Goal: Information Seeking & Learning: Learn about a topic

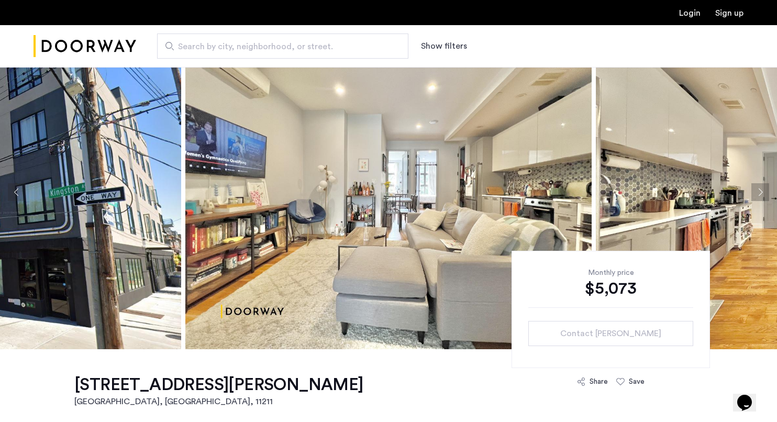
scroll to position [51, 0]
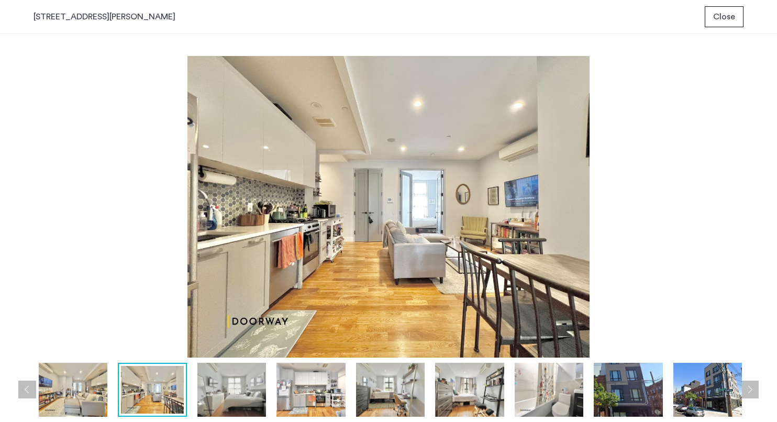
click at [356, 405] on img at bounding box center [390, 390] width 69 height 54
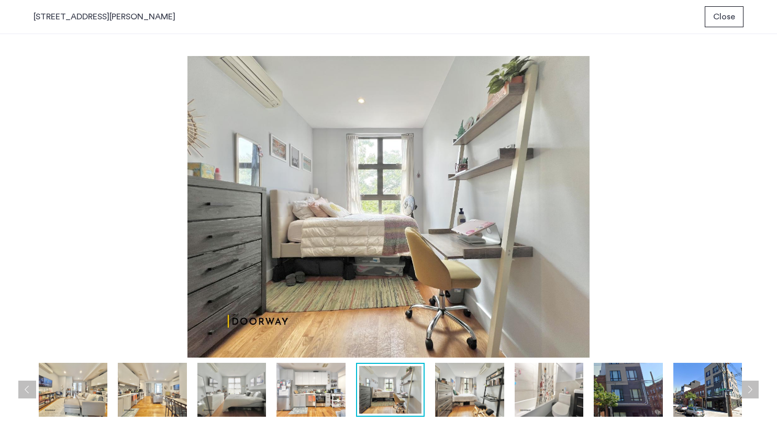
click at [304, 400] on img at bounding box center [310, 390] width 69 height 54
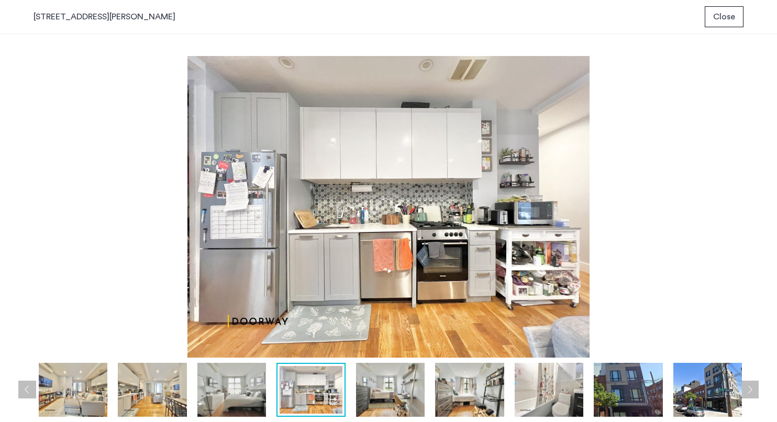
click at [418, 392] on img at bounding box center [390, 390] width 69 height 54
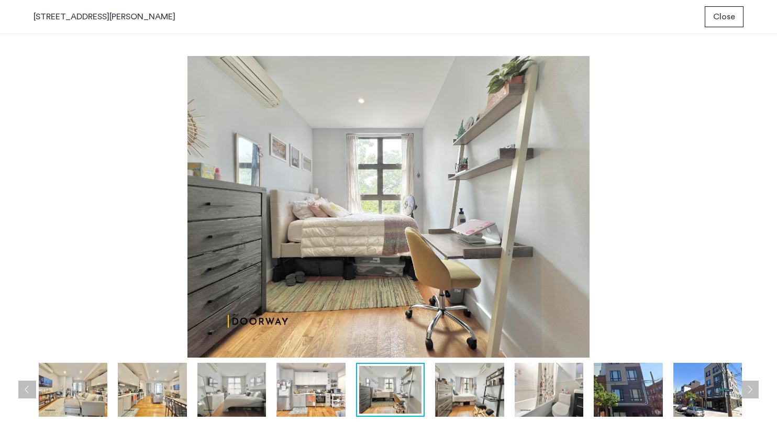
click at [467, 395] on img at bounding box center [469, 390] width 69 height 54
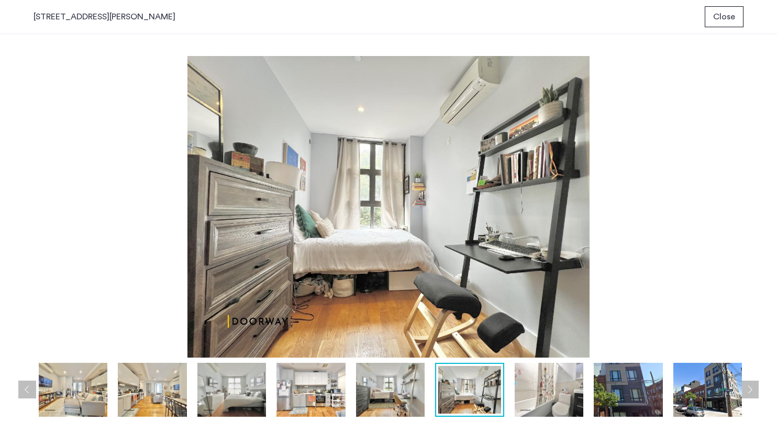
click at [522, 391] on img at bounding box center [549, 390] width 69 height 54
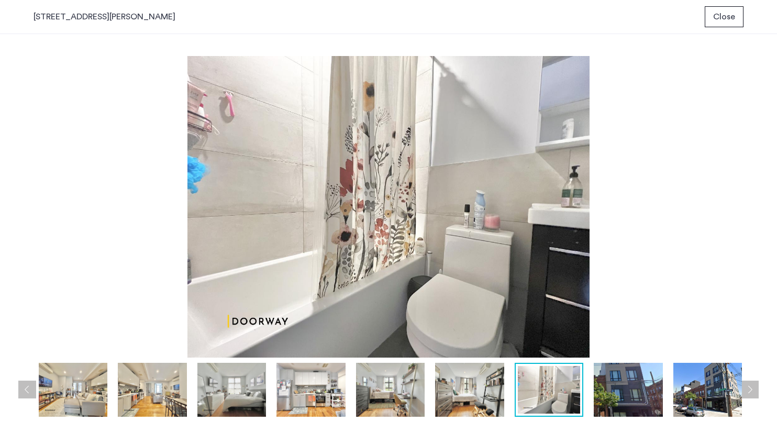
click at [586, 389] on div at bounding box center [392, 390] width 716 height 54
click at [652, 393] on img at bounding box center [628, 390] width 69 height 54
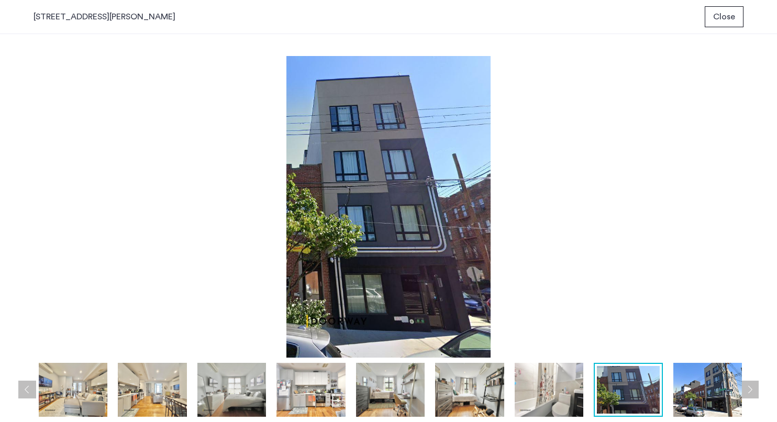
click at [706, 395] on img at bounding box center [707, 390] width 69 height 54
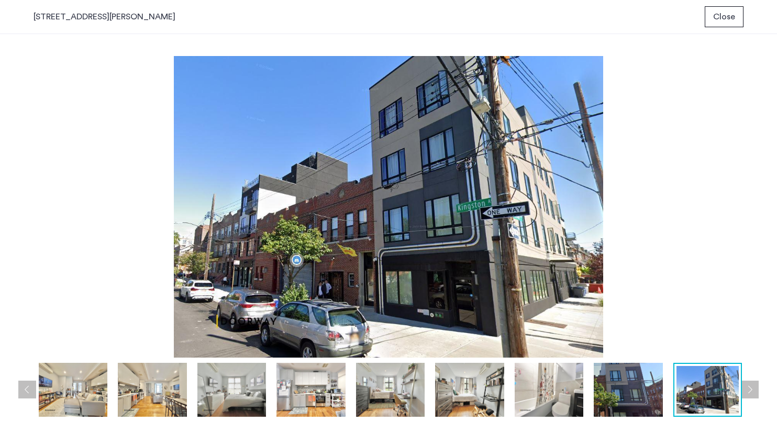
click at [65, 388] on img at bounding box center [73, 390] width 69 height 54
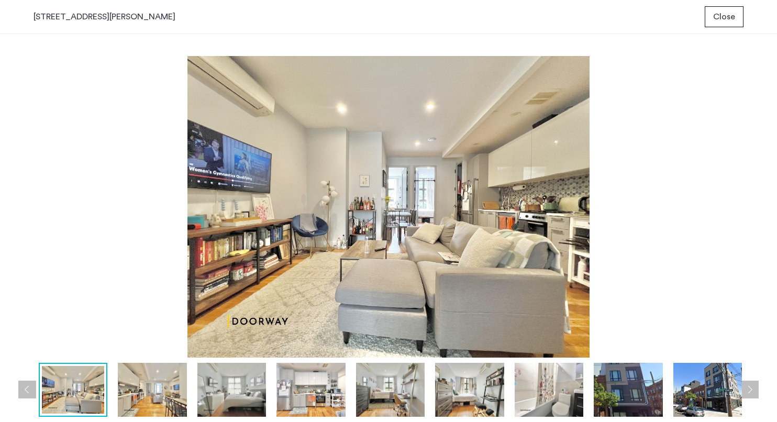
click at [163, 397] on img at bounding box center [152, 390] width 69 height 54
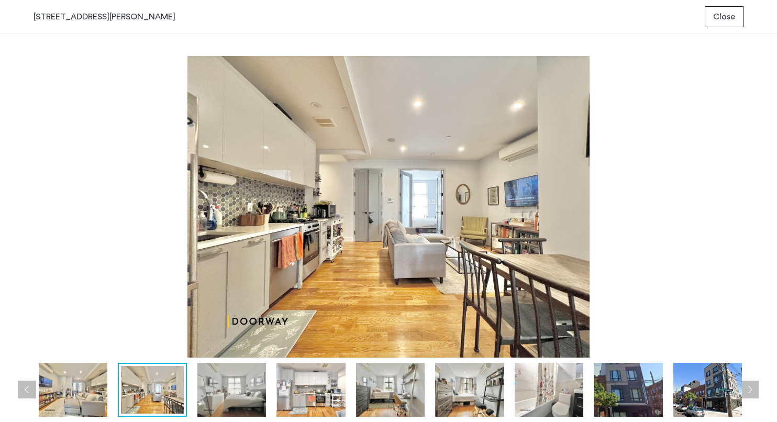
click at [112, 393] on div at bounding box center [392, 390] width 716 height 54
click at [231, 399] on img at bounding box center [231, 390] width 69 height 54
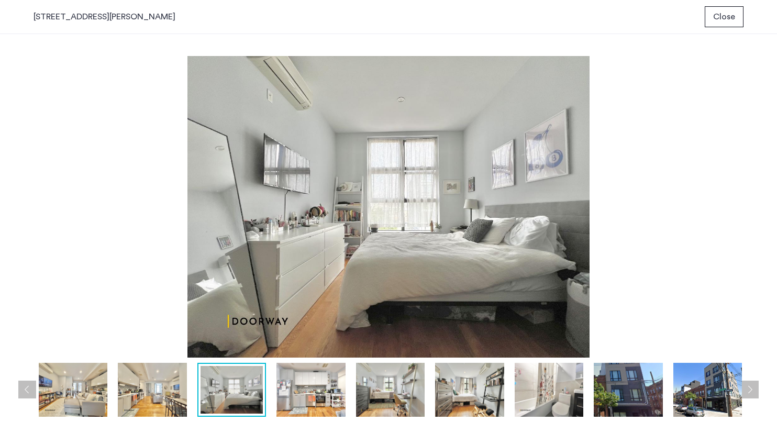
click at [300, 394] on img at bounding box center [310, 390] width 69 height 54
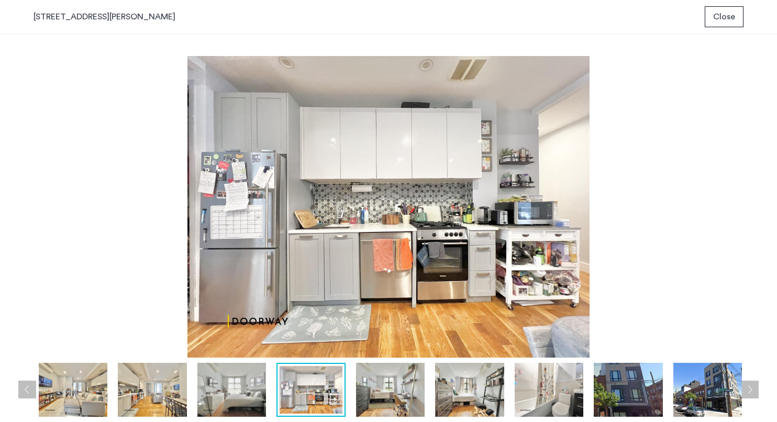
click at [362, 380] on img at bounding box center [390, 390] width 69 height 54
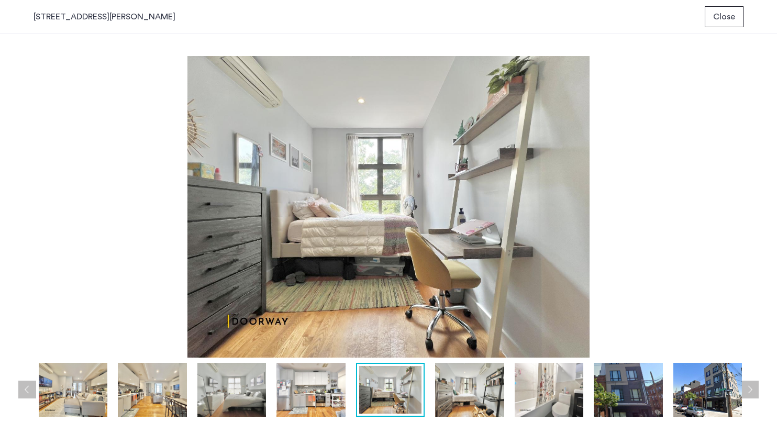
click at [440, 385] on img at bounding box center [469, 390] width 69 height 54
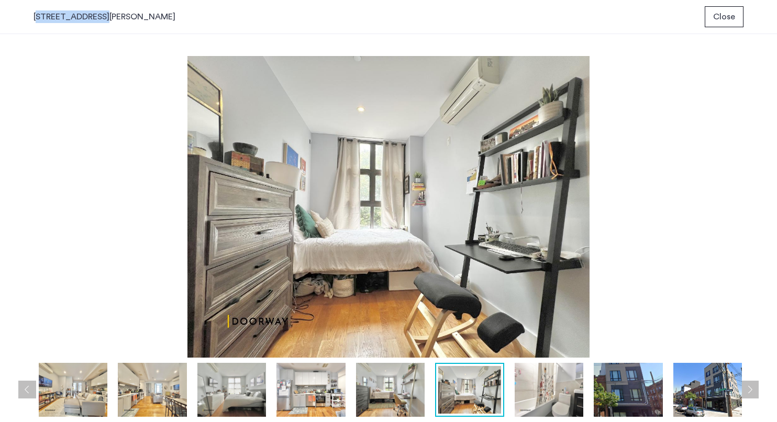
drag, startPoint x: 92, startPoint y: 15, endPoint x: 29, endPoint y: 15, distance: 62.3
click at [29, 15] on div "[STREET_ADDRESS][GEOGRAPHIC_DATA][PERSON_NAME]" at bounding box center [388, 17] width 777 height 34
copy div "[STREET_ADDRESS][PERSON_NAME]"
